Goal: Find specific page/section: Find specific page/section

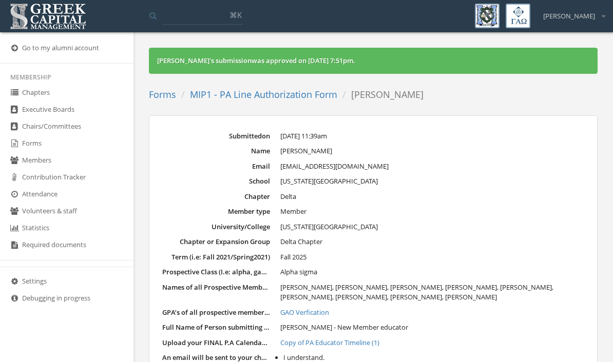
scroll to position [47, 0]
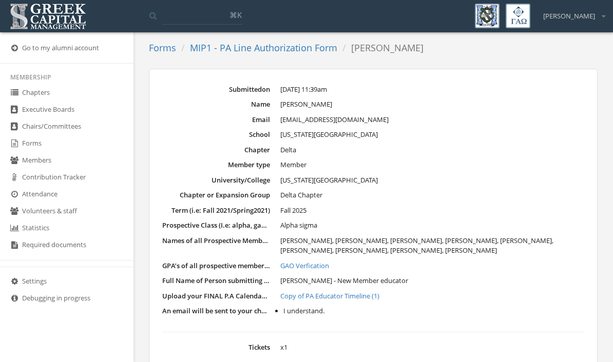
click at [35, 150] on link "Forms" at bounding box center [66, 143] width 133 height 17
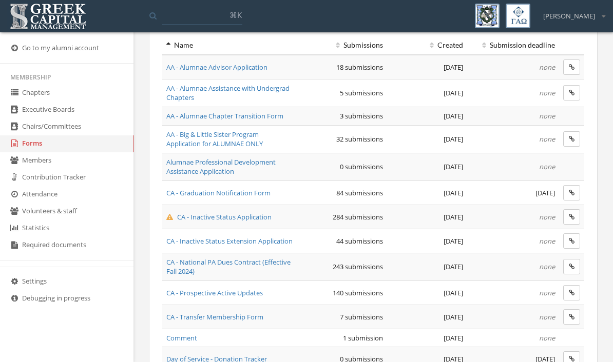
scroll to position [93, 0]
click at [251, 143] on span "AA - Big & Little Sister Program Application for ALUMNAE ONLY" at bounding box center [214, 139] width 96 height 19
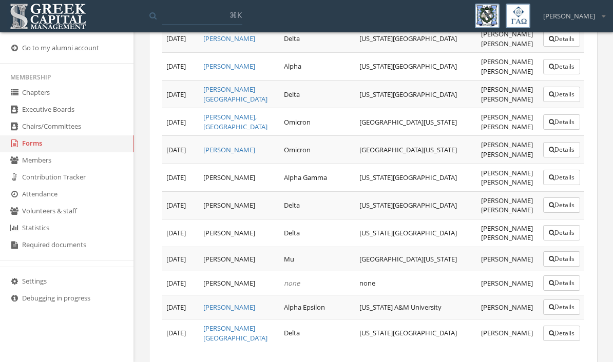
scroll to position [759, 0]
click at [44, 148] on link "Forms" at bounding box center [66, 143] width 133 height 17
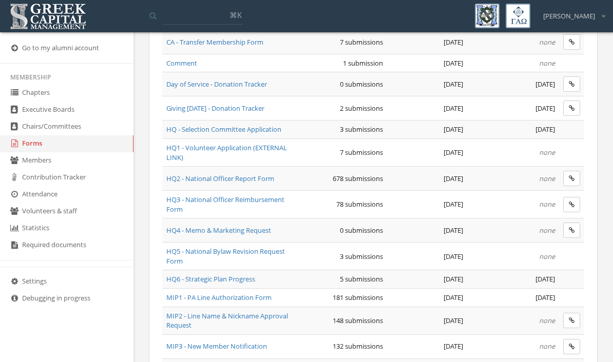
scroll to position [371, 0]
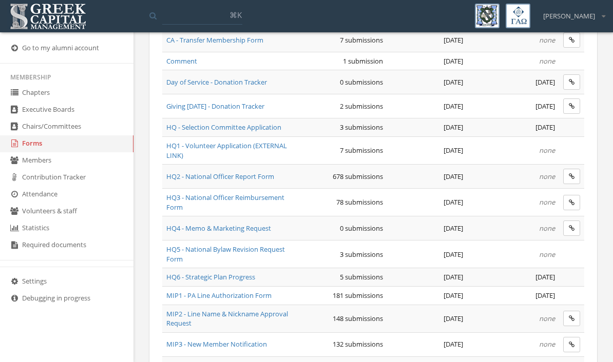
click at [261, 291] on span "MIP1 - PA Line Authorization Form" at bounding box center [218, 295] width 105 height 9
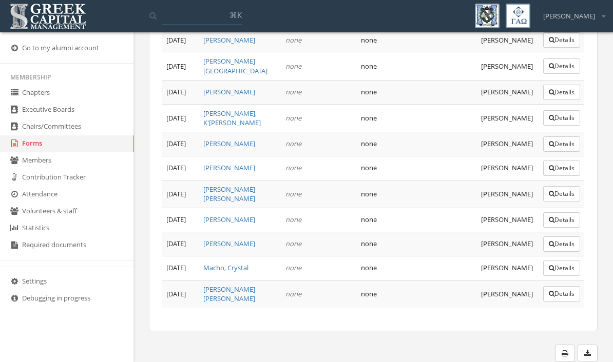
scroll to position [5146, 0]
click at [559, 302] on button "Details" at bounding box center [561, 293] width 37 height 15
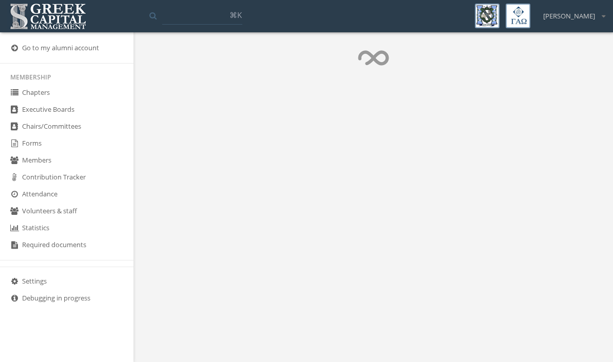
click at [560, 297] on body "My account Logout Toggle search ⌘[PERSON_NAME] My account Logout Go to my alumn…" at bounding box center [306, 181] width 613 height 362
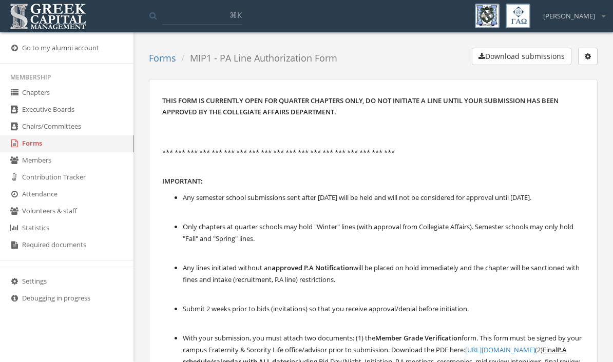
click at [49, 143] on link "Forms" at bounding box center [66, 143] width 133 height 17
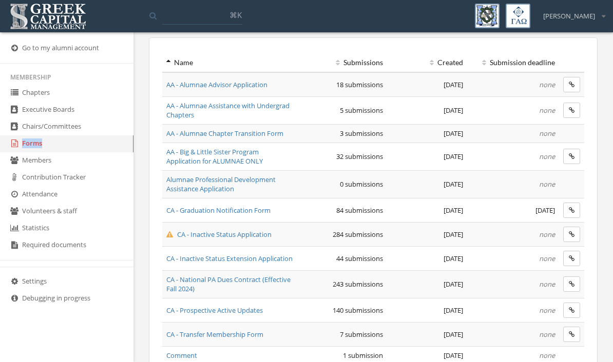
scroll to position [75, 0]
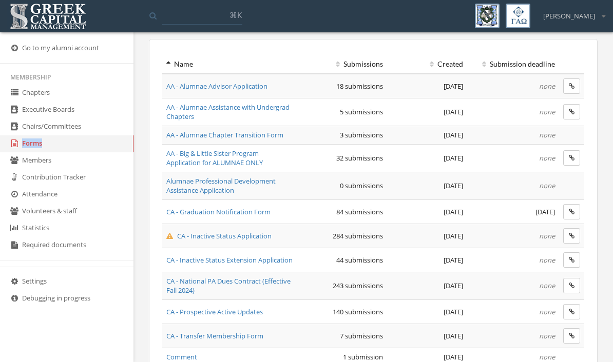
click at [231, 86] on span "AA - Alumnae Advisor Application" at bounding box center [216, 86] width 101 height 9
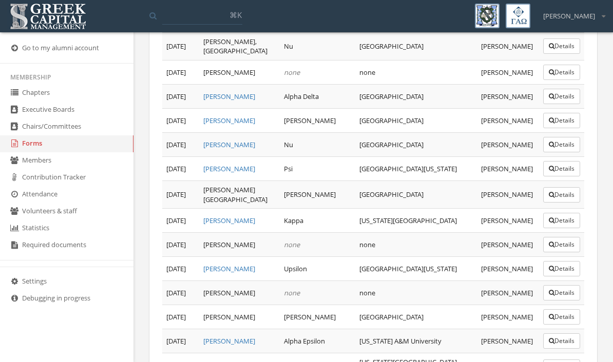
scroll to position [281, 0]
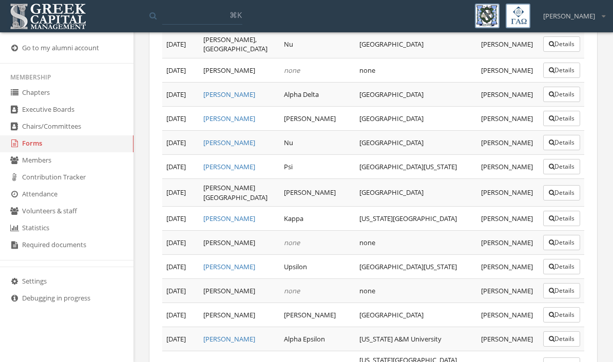
click at [38, 148] on link "Forms" at bounding box center [66, 143] width 133 height 17
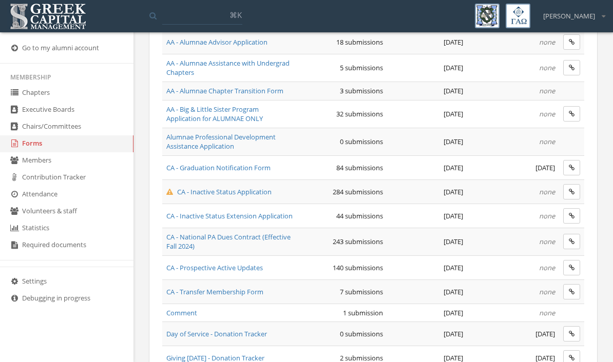
scroll to position [120, 0]
click at [253, 112] on span "AA - Big & Little Sister Program Application for ALUMNAE ONLY" at bounding box center [214, 113] width 96 height 19
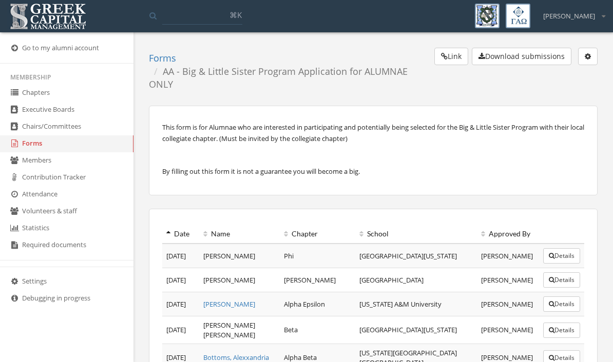
click at [41, 151] on link "Forms" at bounding box center [66, 143] width 133 height 17
